Goal: Check status

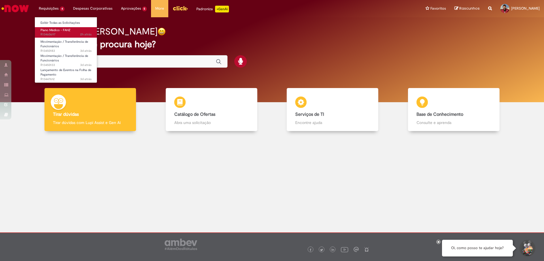
click at [62, 34] on span "2h atrás 2 horas atrás R13460697" at bounding box center [66, 34] width 51 height 5
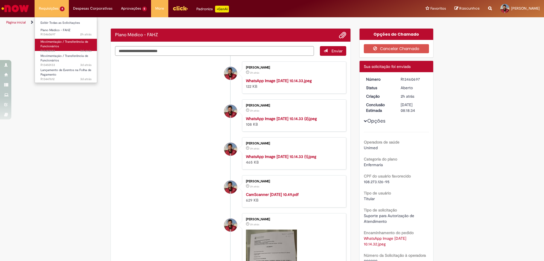
click at [63, 46] on link "Movimentação / Transferência de Funcionários 3d atrás 3 dias atrás R13450183" at bounding box center [66, 45] width 62 height 12
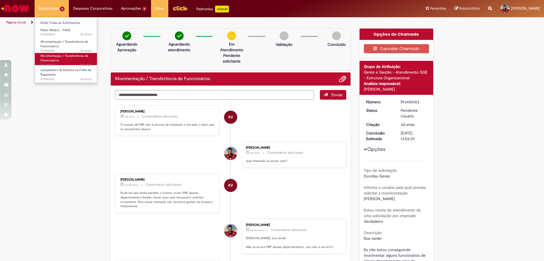
click at [56, 56] on span "Movimentação / Transferência de Funcionários" at bounding box center [65, 58] width 48 height 9
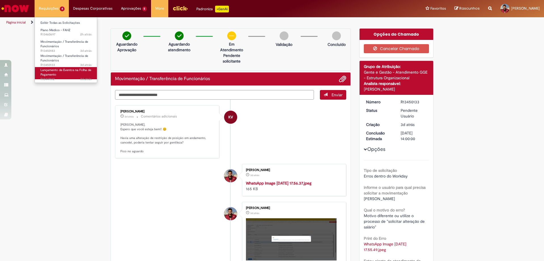
click at [61, 80] on span "3d atrás 3 dias atrás R13447612" at bounding box center [66, 79] width 51 height 5
